Goal: Task Accomplishment & Management: Manage account settings

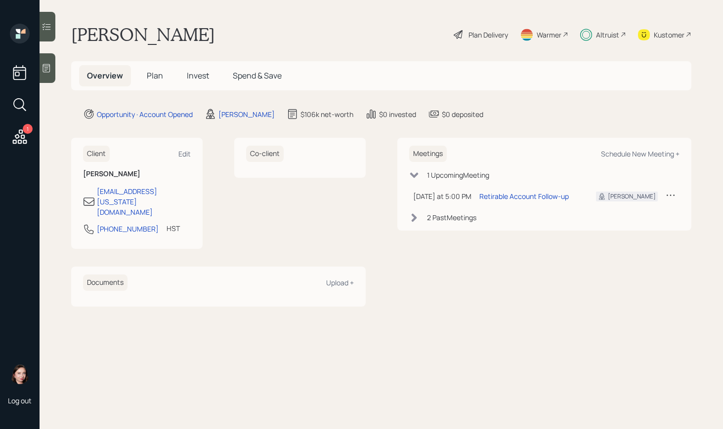
click at [206, 72] on span "Invest" at bounding box center [198, 75] width 22 height 11
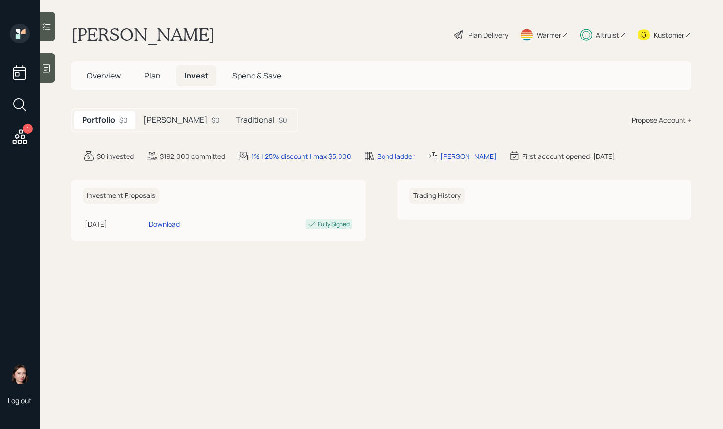
click at [164, 116] on div "Roth $0" at bounding box center [181, 120] width 92 height 18
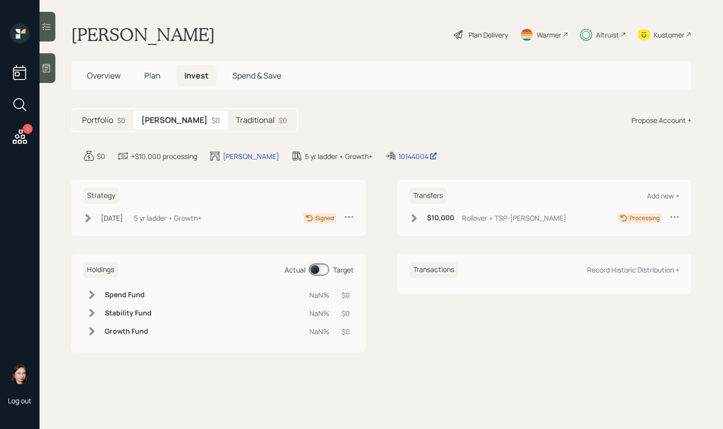
click at [409, 216] on icon at bounding box center [414, 218] width 10 height 10
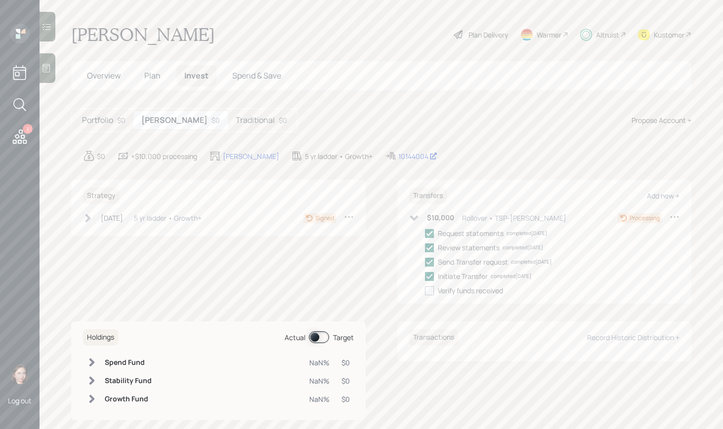
click at [212, 130] on div "Portfolio $0 Roth $0 Traditional $0" at bounding box center [184, 120] width 227 height 24
click at [248, 129] on div "Portfolio $0 Roth $0 Traditional $0" at bounding box center [184, 120] width 227 height 24
click at [279, 121] on div "$0" at bounding box center [283, 120] width 8 height 10
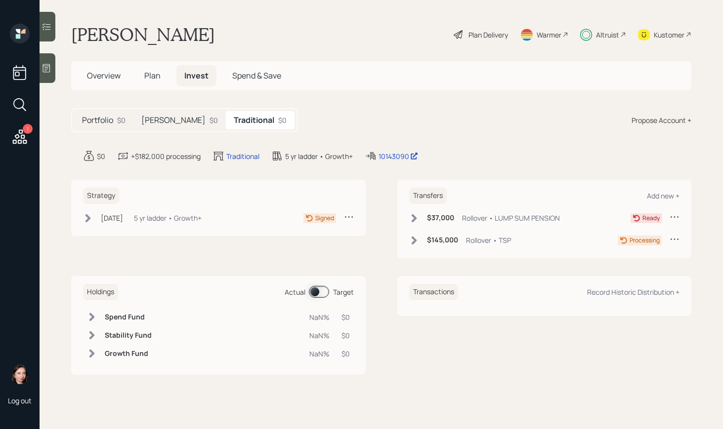
click at [418, 217] on icon at bounding box center [414, 218] width 10 height 10
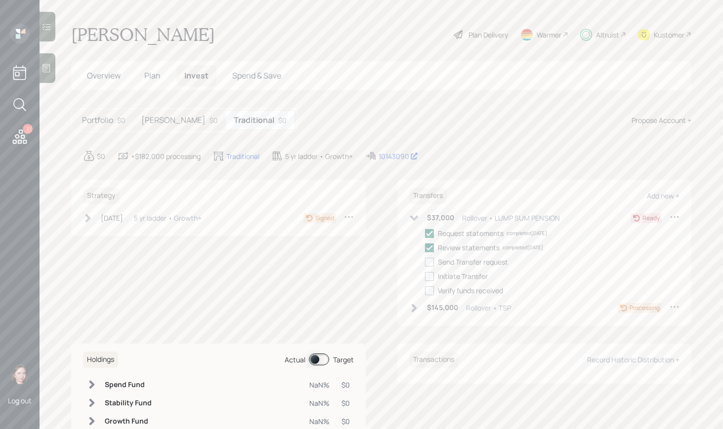
click at [411, 308] on icon at bounding box center [413, 308] width 5 height 8
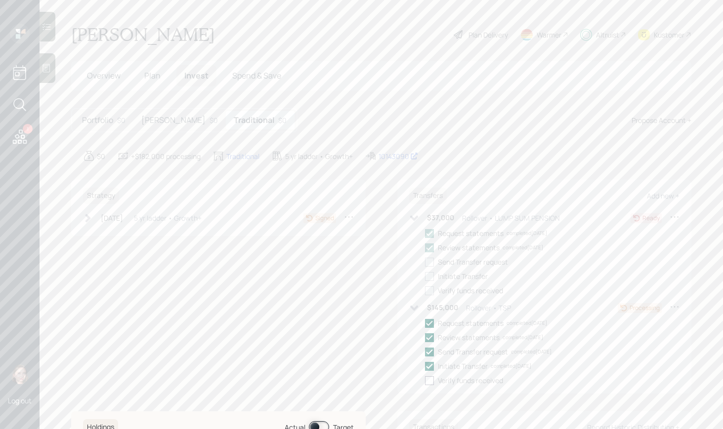
click at [534, 158] on div "$0 +$182,000 processing Traditional 5 yr ladder • Growth+ 10143090" at bounding box center [387, 156] width 608 height 12
